Goal: Register for event/course

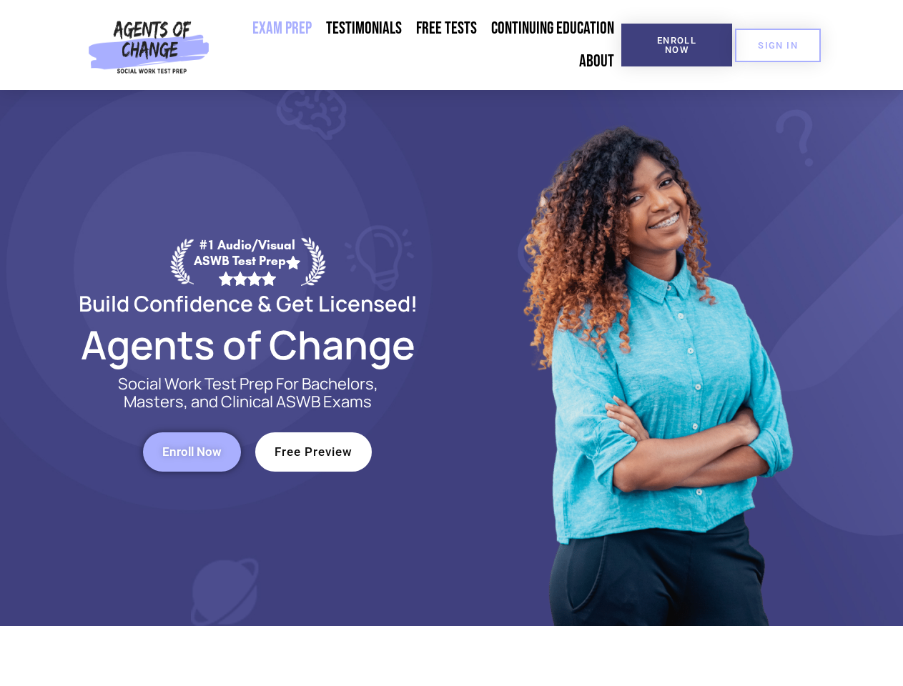
click at [452, 343] on div at bounding box center [655, 358] width 407 height 536
click at [676, 45] on span "Enroll Now" at bounding box center [676, 45] width 65 height 19
click at [778, 45] on span "SIGN IN" at bounding box center [777, 45] width 40 height 9
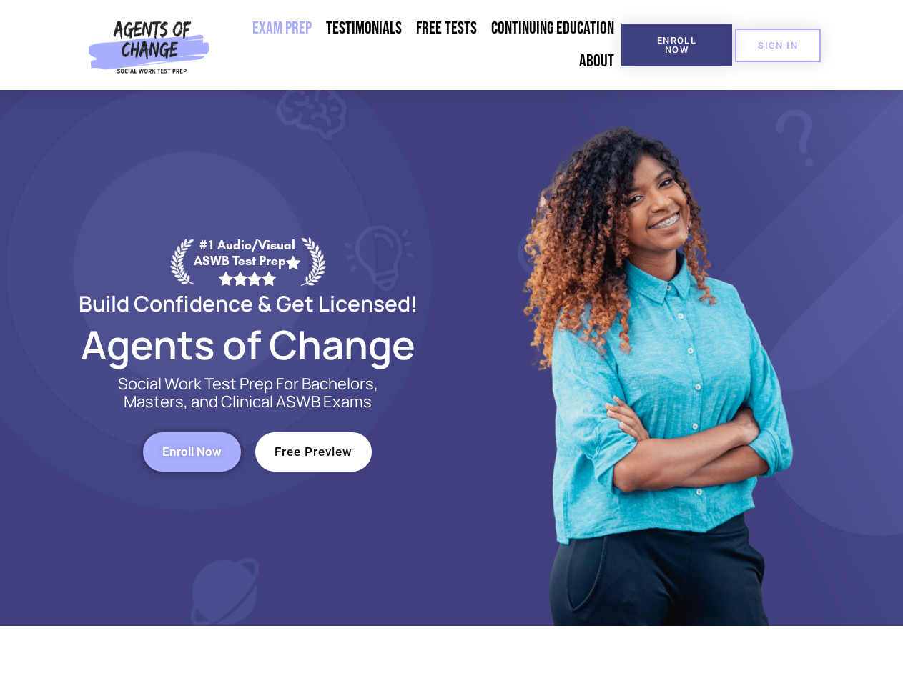
click at [192, 452] on span "Enroll Now" at bounding box center [191, 452] width 59 height 12
click at [313, 452] on span "Free Preview" at bounding box center [313, 452] width 78 height 12
